Goal: Find specific page/section: Find specific page/section

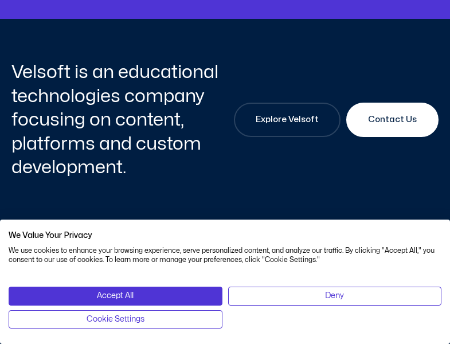
scroll to position [1848, 0]
